Goal: Information Seeking & Learning: Learn about a topic

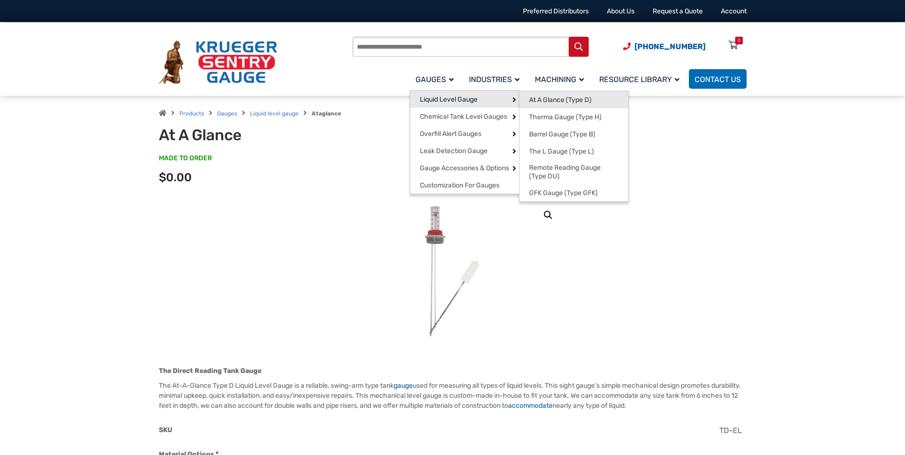
click at [560, 98] on span "At A Glance (Type D)" at bounding box center [560, 100] width 63 height 9
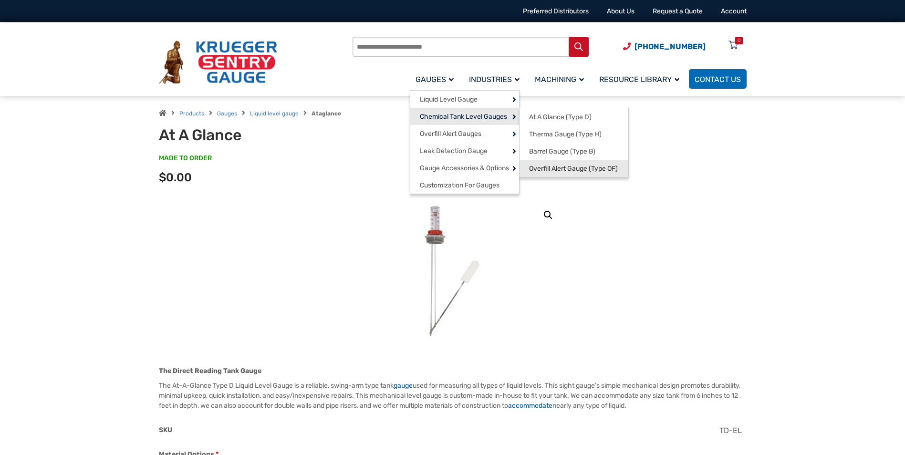
click at [590, 169] on span "Overfill Alert Gauge (Type OF)" at bounding box center [573, 169] width 89 height 9
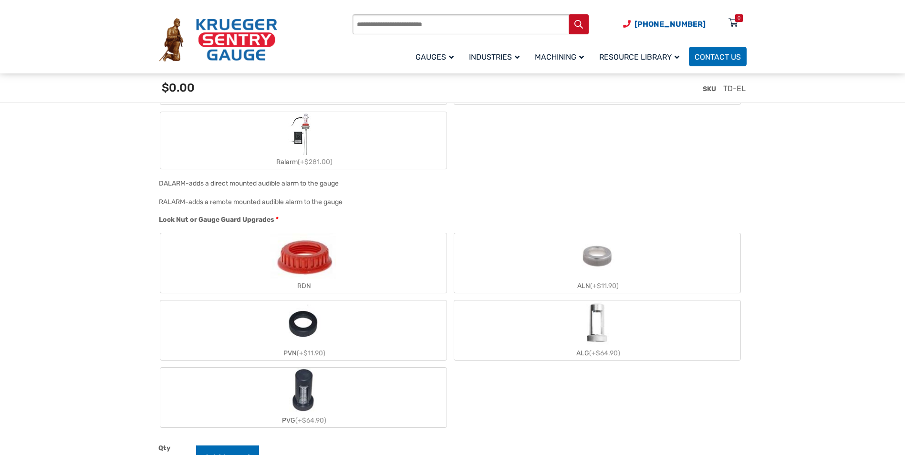
scroll to position [954, 0]
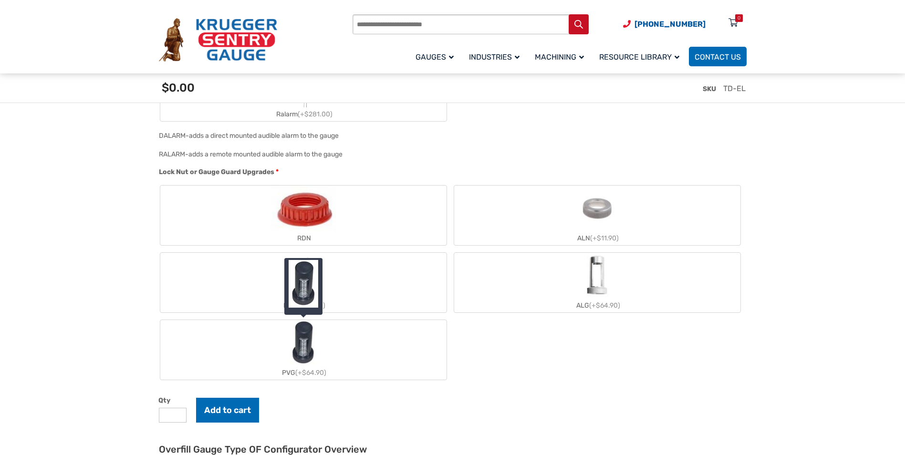
click at [299, 344] on img "PVG" at bounding box center [303, 343] width 29 height 46
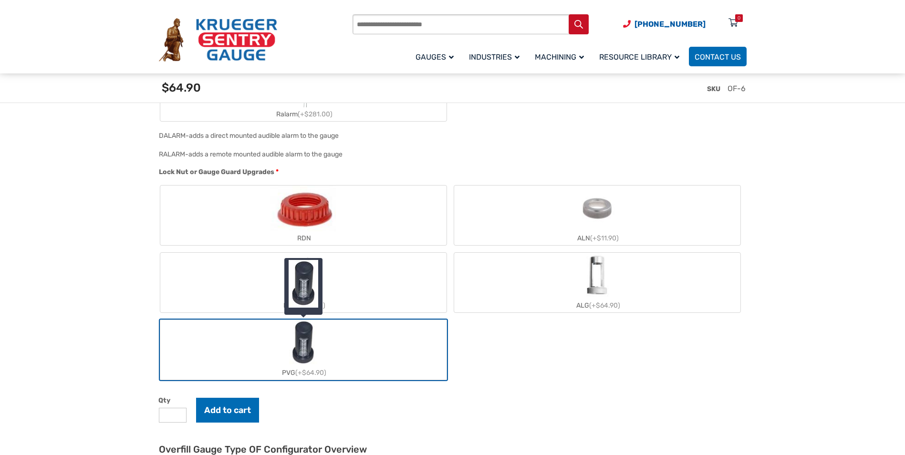
click at [316, 349] on img "PVG" at bounding box center [303, 343] width 29 height 46
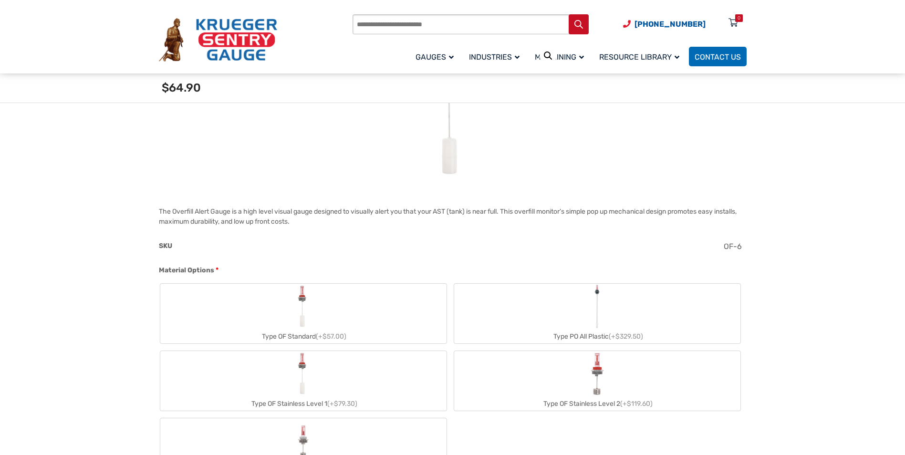
scroll to position [0, 0]
